Goal: Find specific page/section

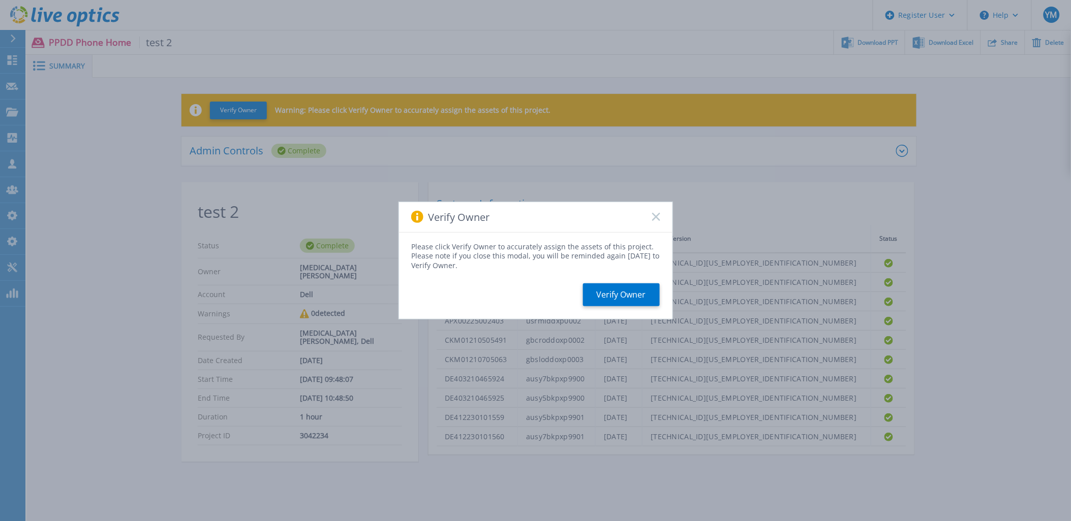
click at [654, 216] on rect at bounding box center [655, 217] width 9 height 9
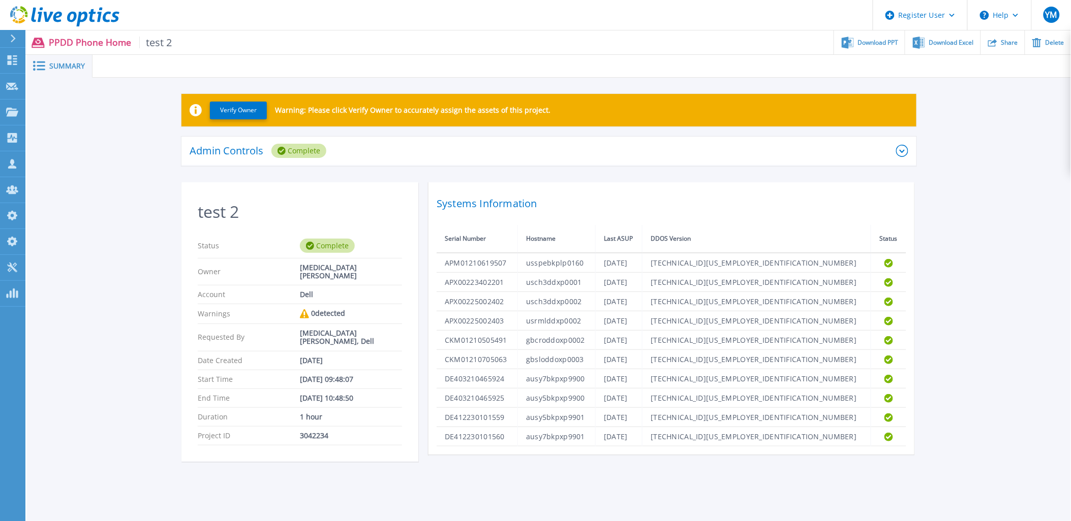
click at [312, 432] on div "3042234" at bounding box center [351, 436] width 102 height 8
copy div "3042234"
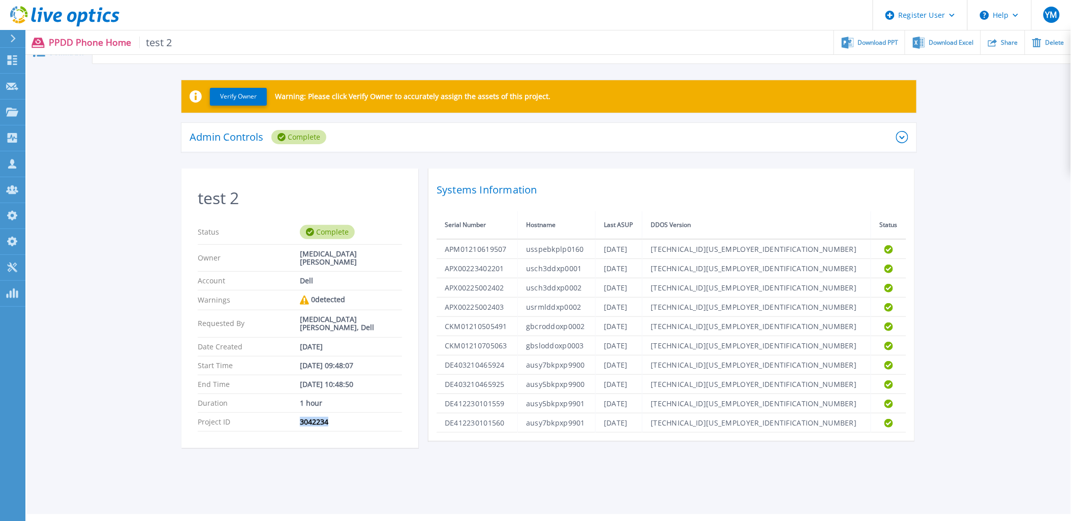
scroll to position [21, 0]
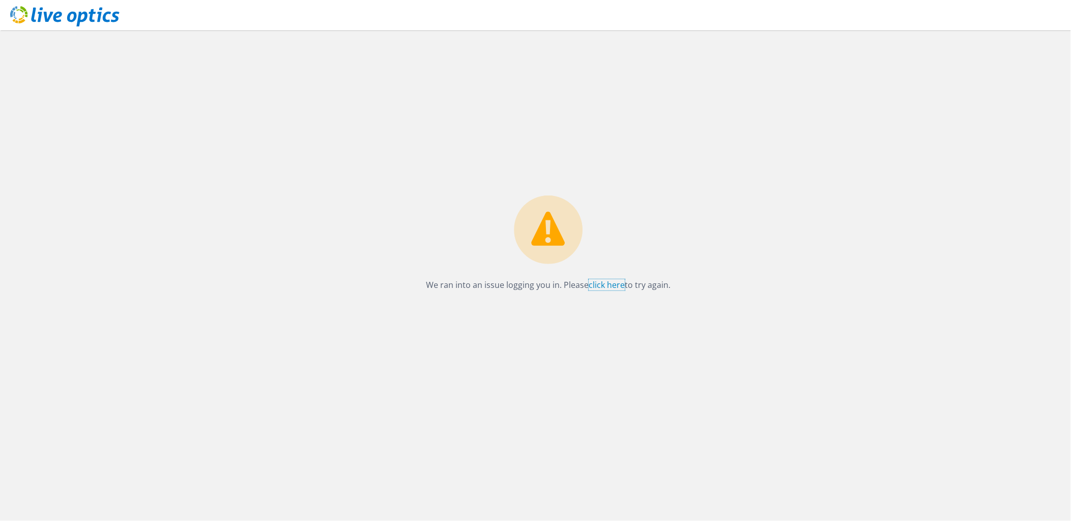
drag, startPoint x: 615, startPoint y: 285, endPoint x: 617, endPoint y: 298, distance: 12.9
click at [615, 285] on link "click here" at bounding box center [606, 284] width 36 height 11
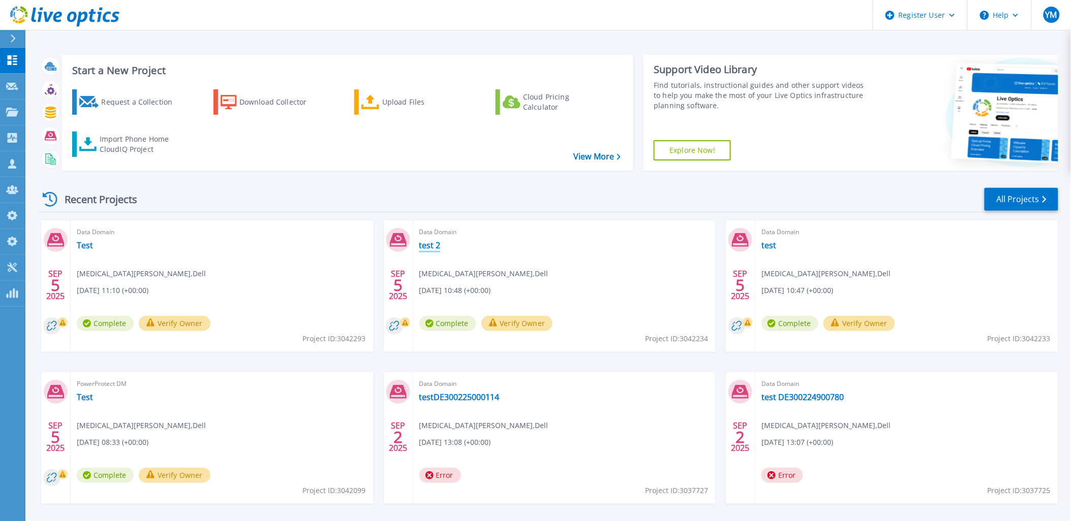
click at [434, 247] on link "test 2" at bounding box center [429, 245] width 21 height 10
click at [80, 245] on link "Test" at bounding box center [85, 245] width 16 height 10
